Goal: Information Seeking & Learning: Learn about a topic

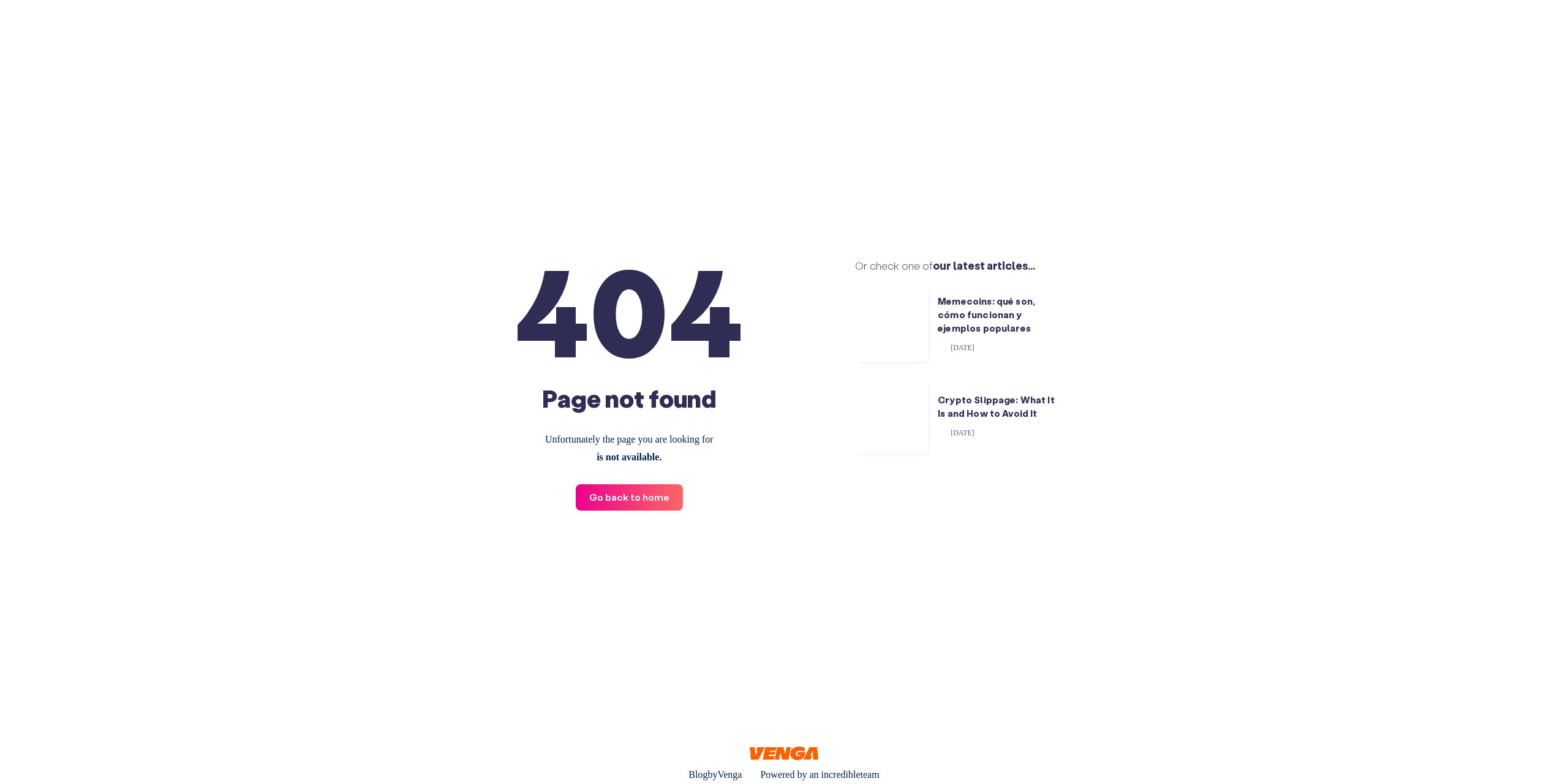
click at [646, 581] on main "404 Page not found Unfortunately the page you are looking for is not available.…" at bounding box center [784, 392] width 1568 height 784
click at [980, 327] on link "Memecoins: qué son, cómo funcionan y ejemplos populares" at bounding box center [986, 315] width 97 height 39
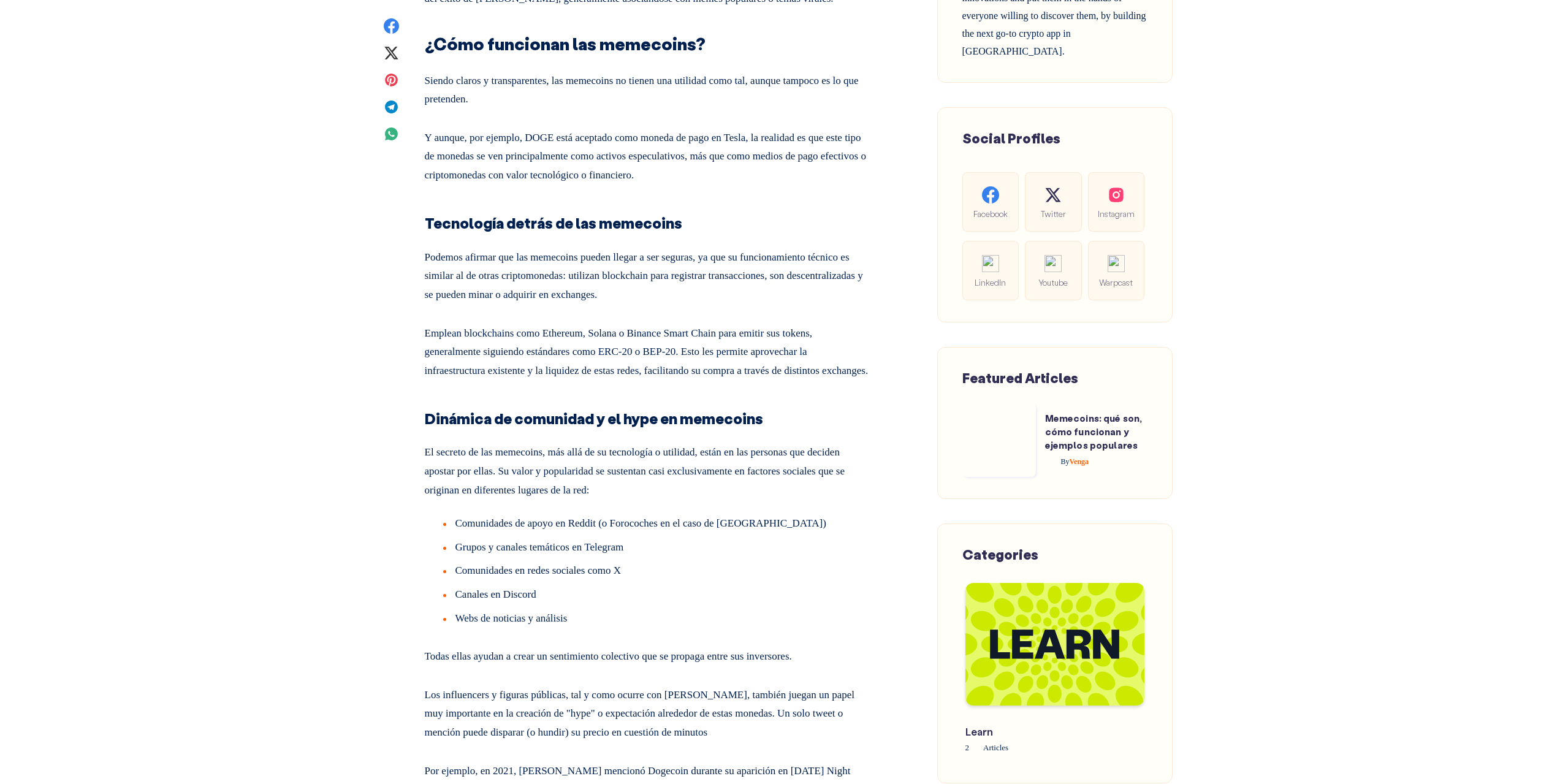
scroll to position [2084, 0]
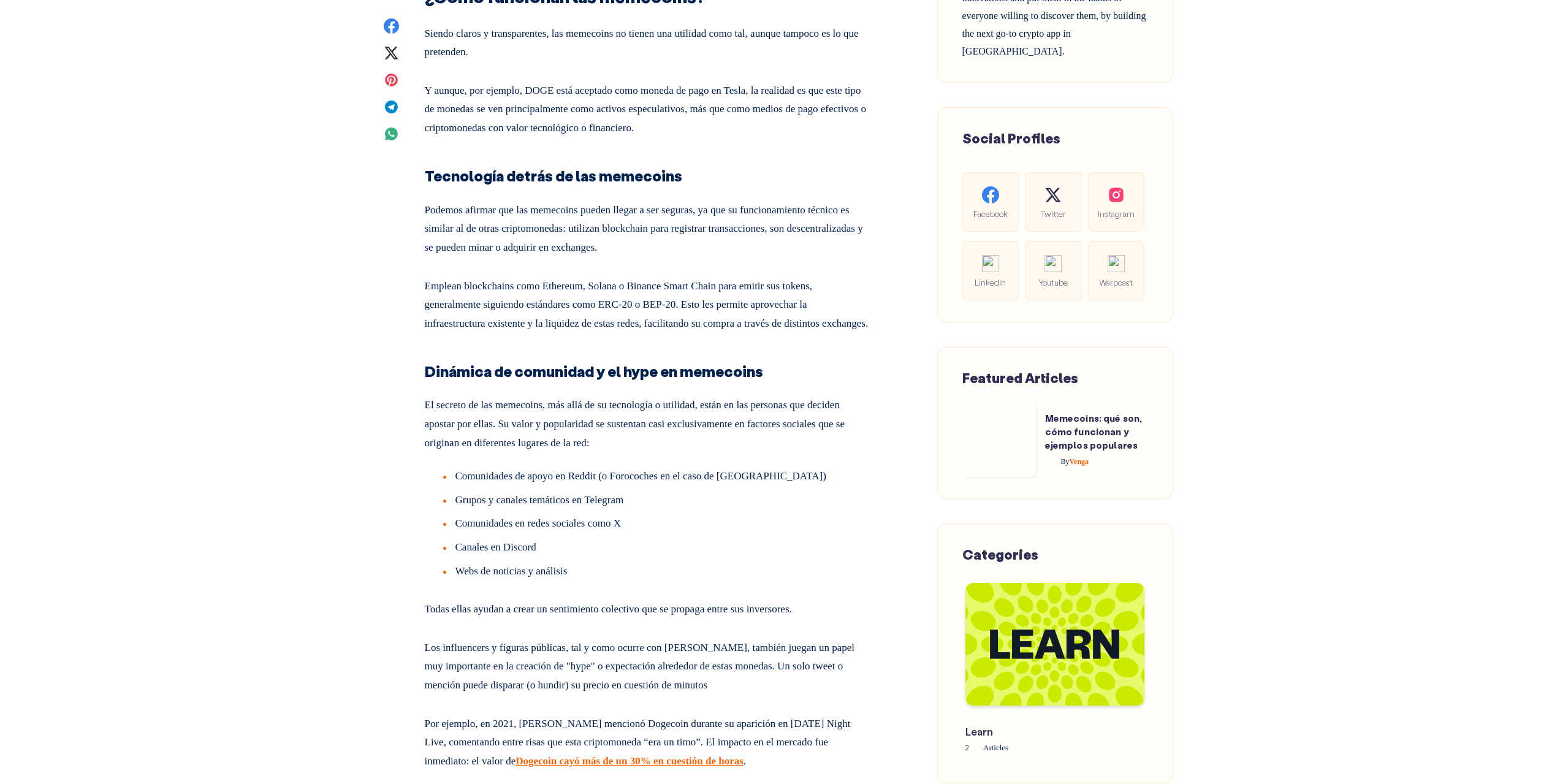
drag, startPoint x: 236, startPoint y: 544, endPoint x: 251, endPoint y: 545, distance: 15.0
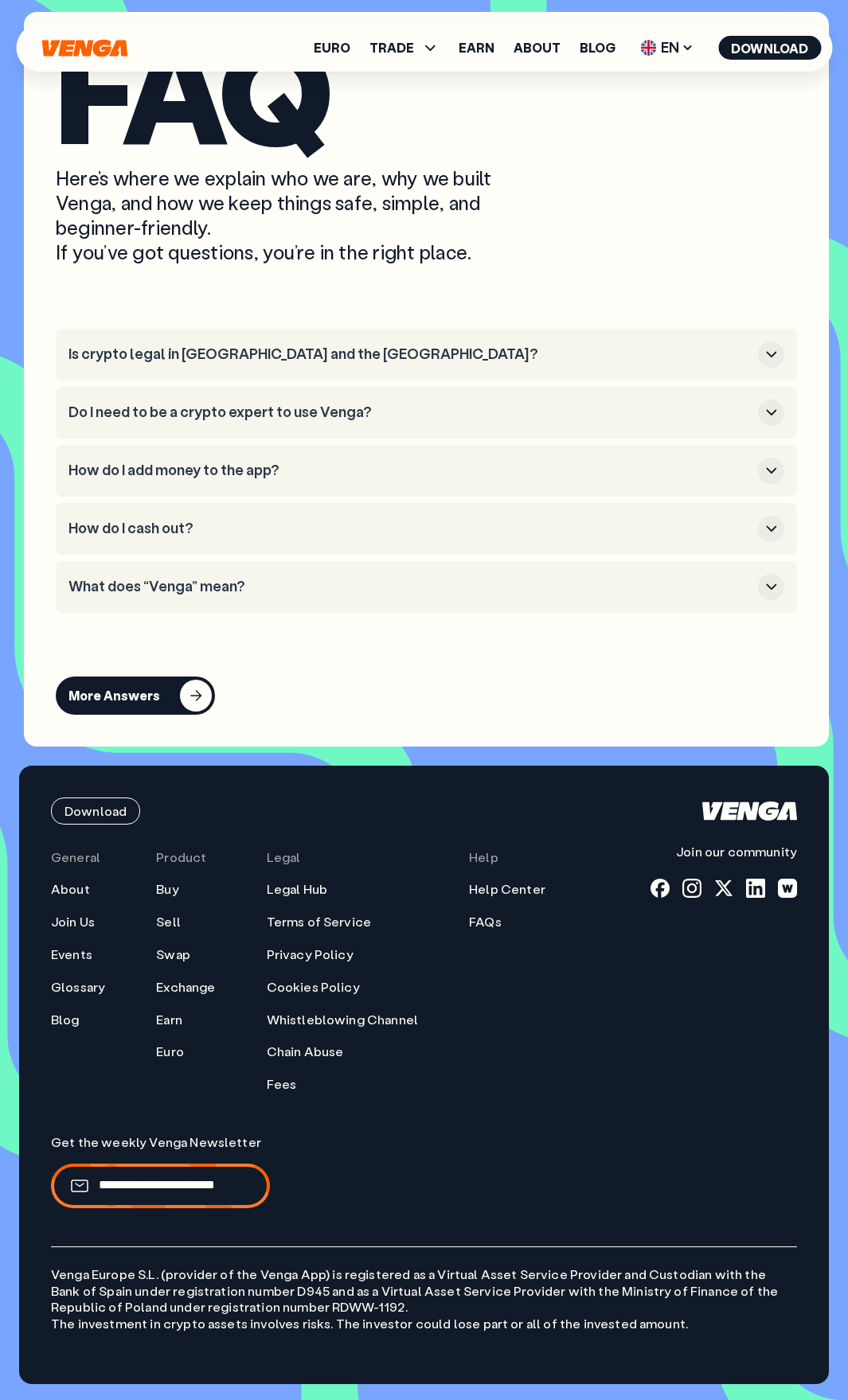
scroll to position [8641, 0]
